Goal: Information Seeking & Learning: Learn about a topic

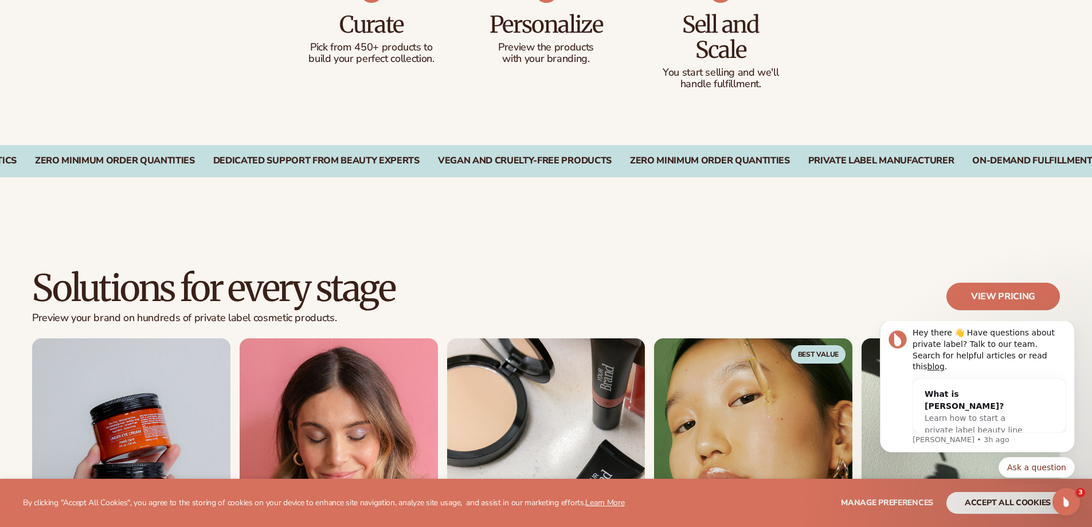
scroll to position [803, 0]
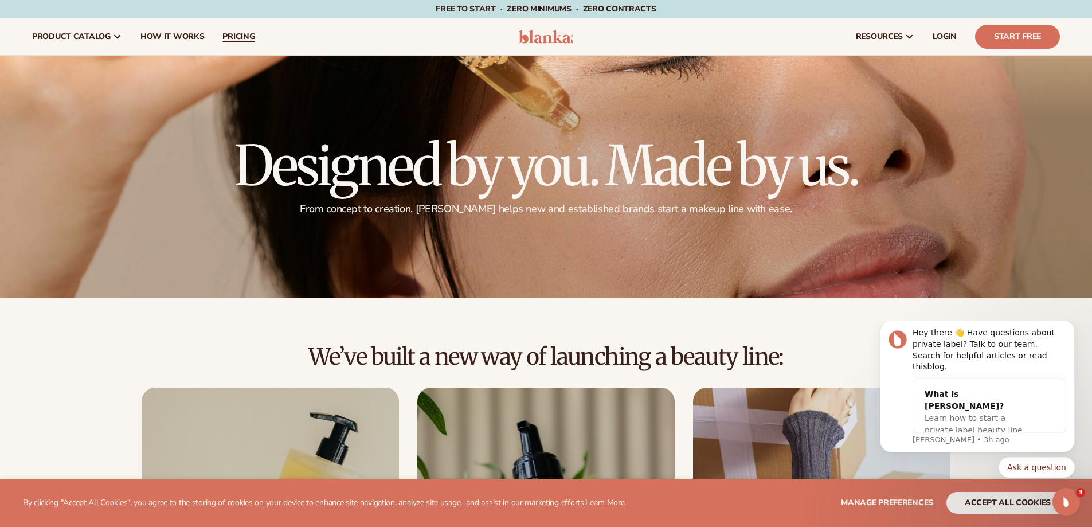
click at [230, 40] on span "pricing" at bounding box center [238, 36] width 32 height 9
